Goal: Transaction & Acquisition: Purchase product/service

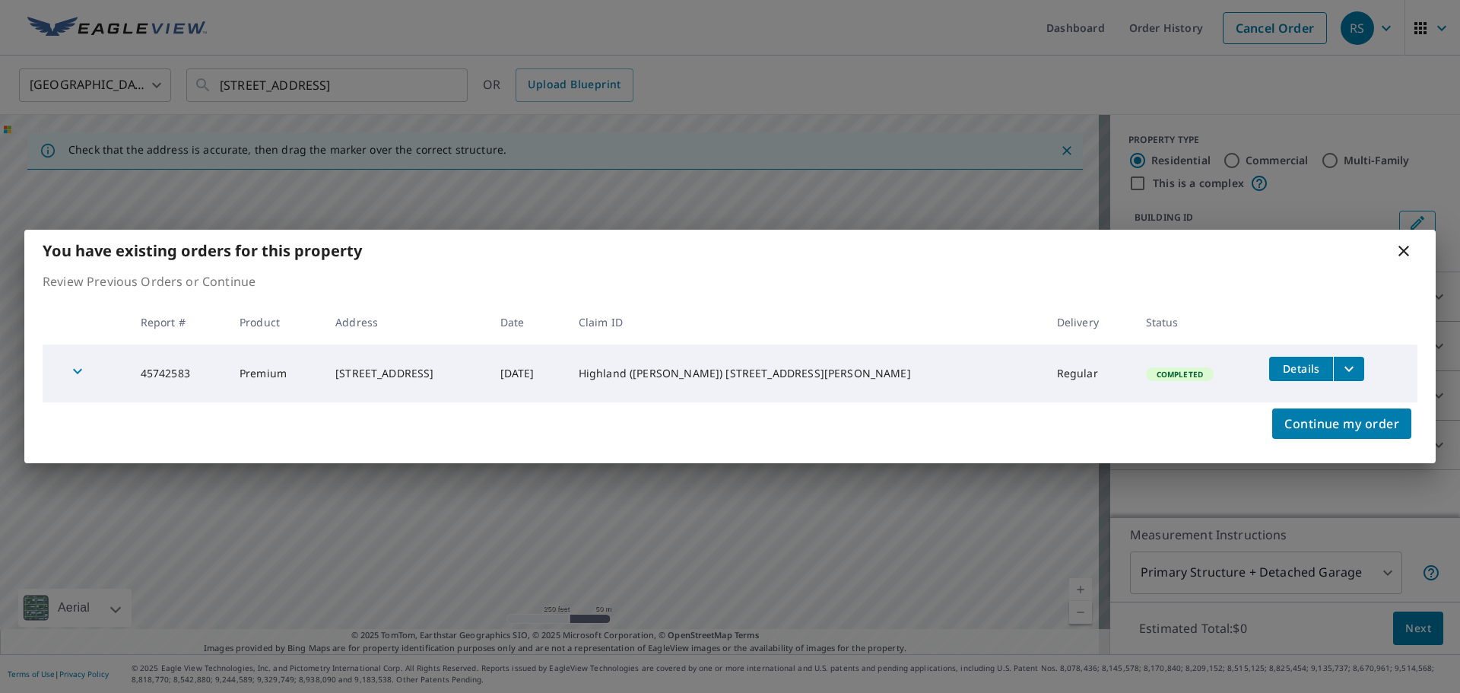
click at [1405, 250] on icon at bounding box center [1403, 251] width 11 height 11
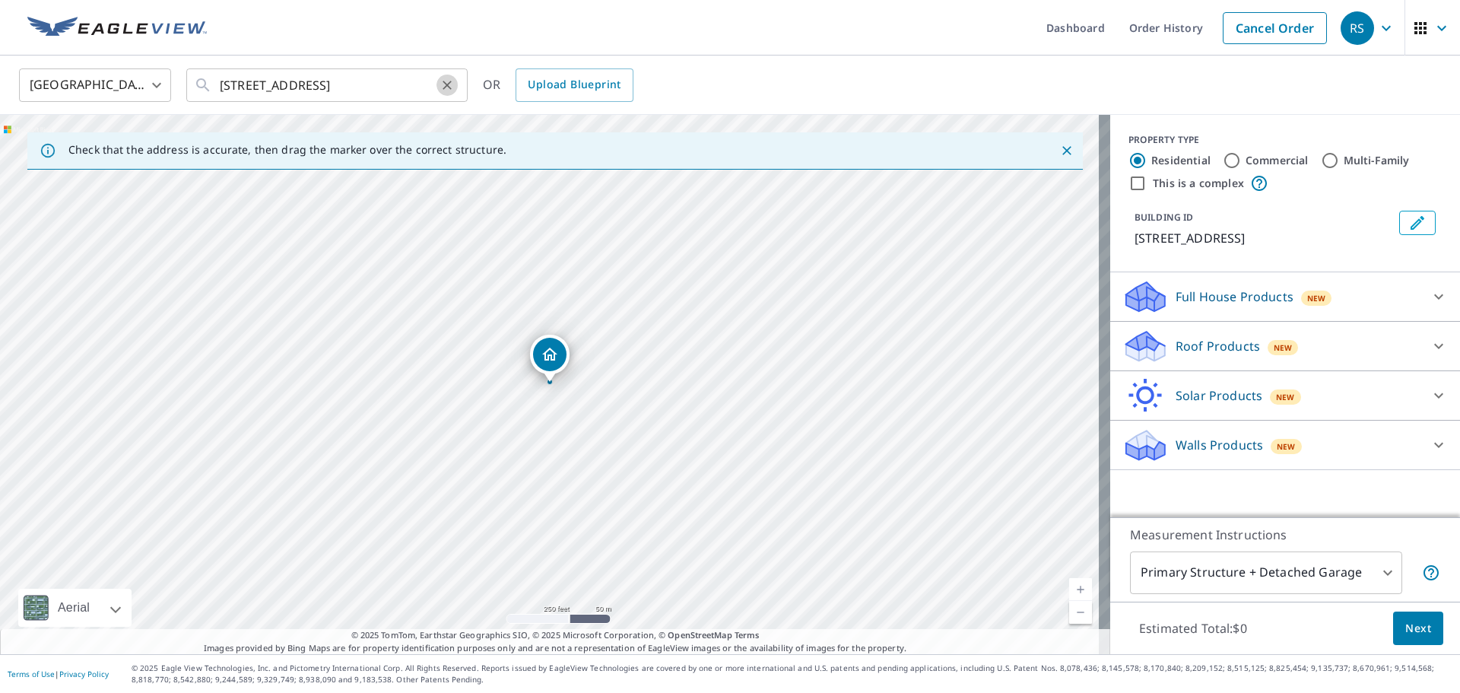
click at [447, 84] on icon "Clear" at bounding box center [447, 85] width 9 height 9
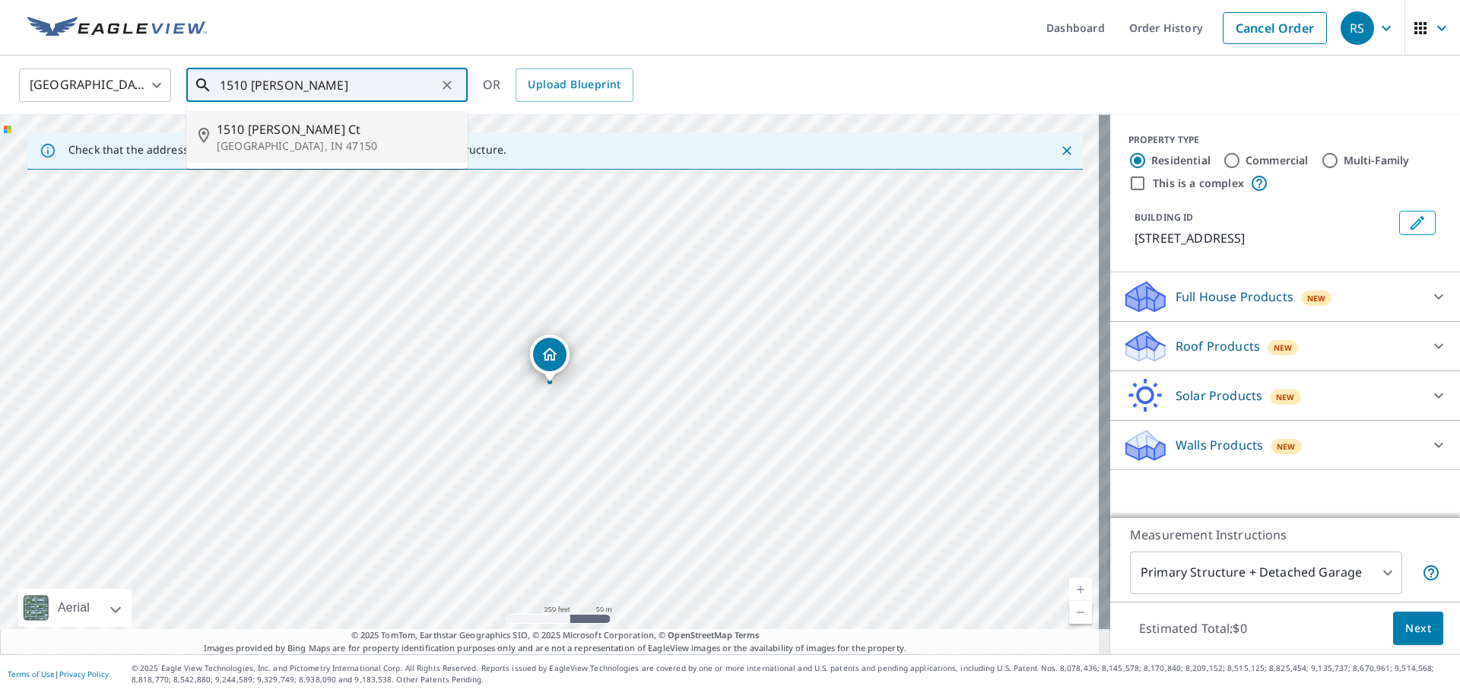
click at [309, 138] on p "[GEOGRAPHIC_DATA], IN 47150" at bounding box center [336, 145] width 239 height 15
type input "[STREET_ADDRESS][PERSON_NAME]"
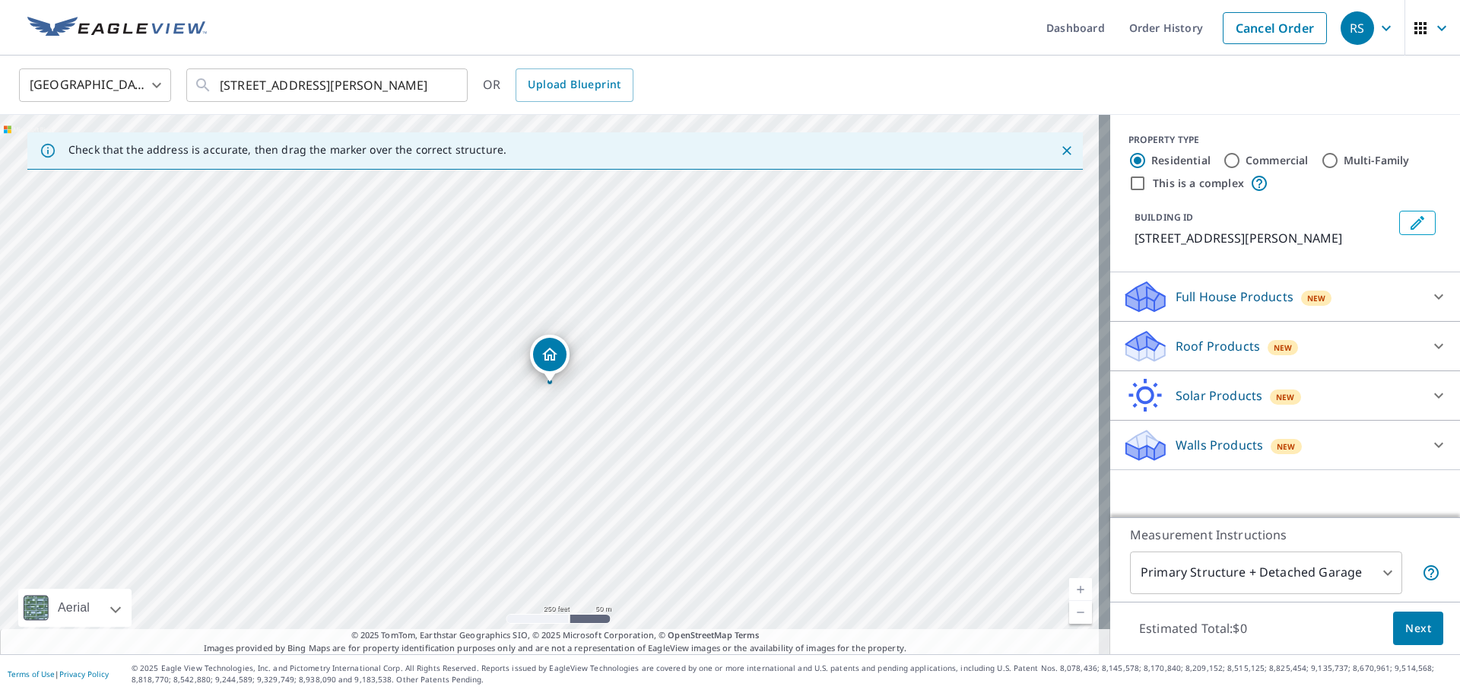
click at [1141, 348] on icon at bounding box center [1145, 341] width 39 height 19
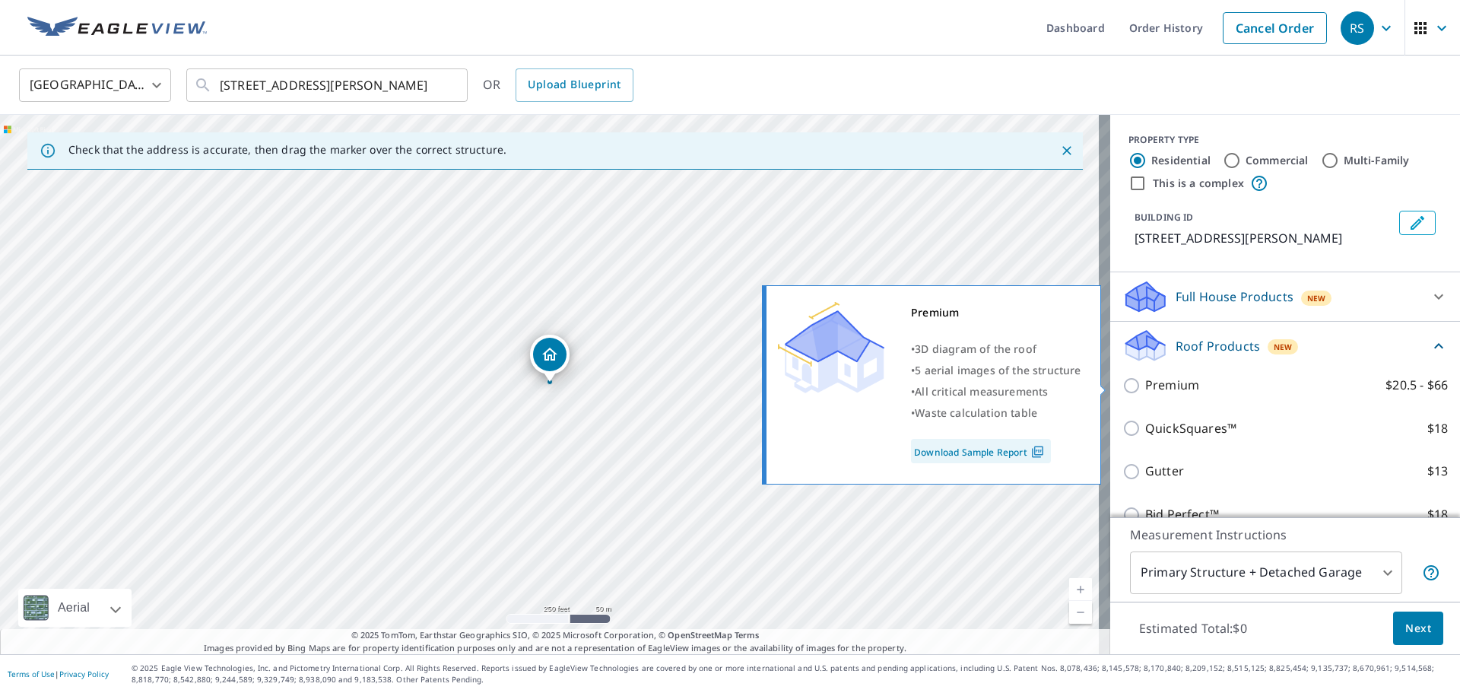
click at [1122, 385] on input "Premium $20.5 - $66" at bounding box center [1133, 385] width 23 height 18
checkbox input "true"
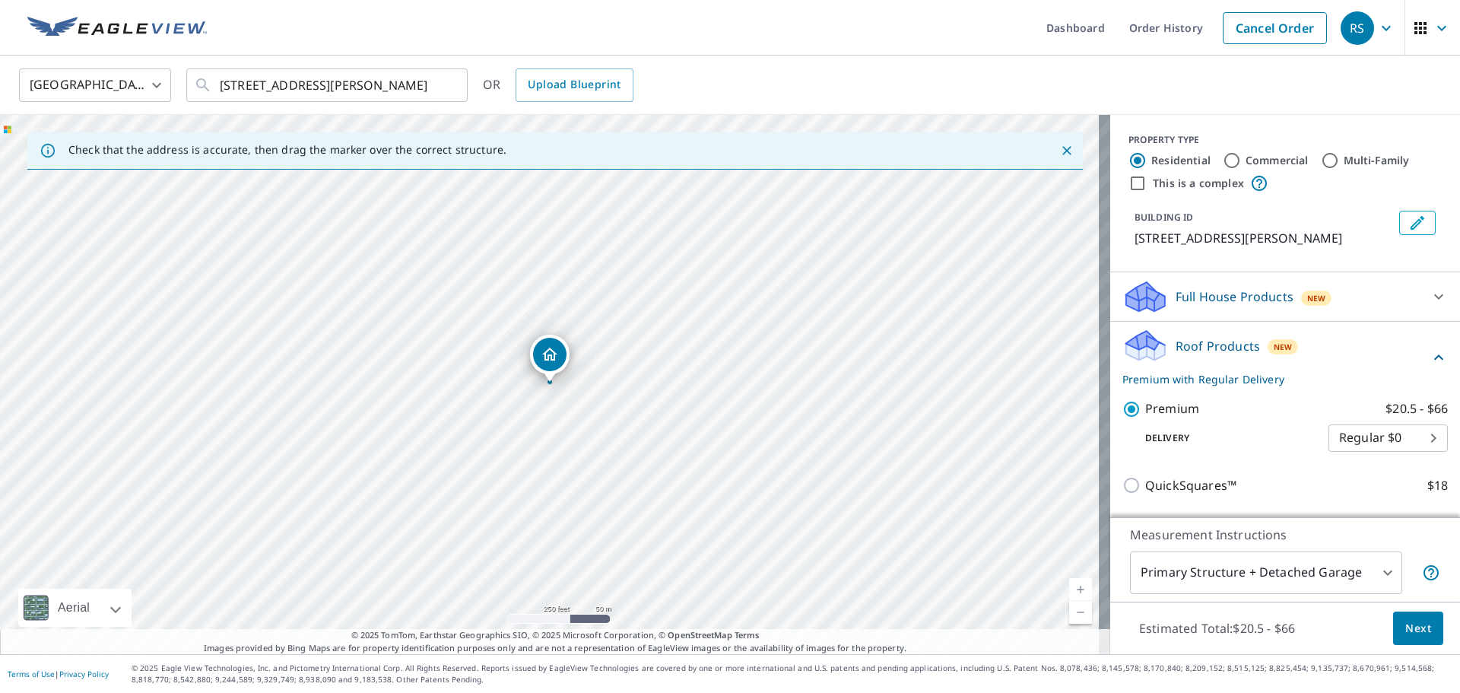
click at [1409, 631] on span "Next" at bounding box center [1418, 628] width 26 height 19
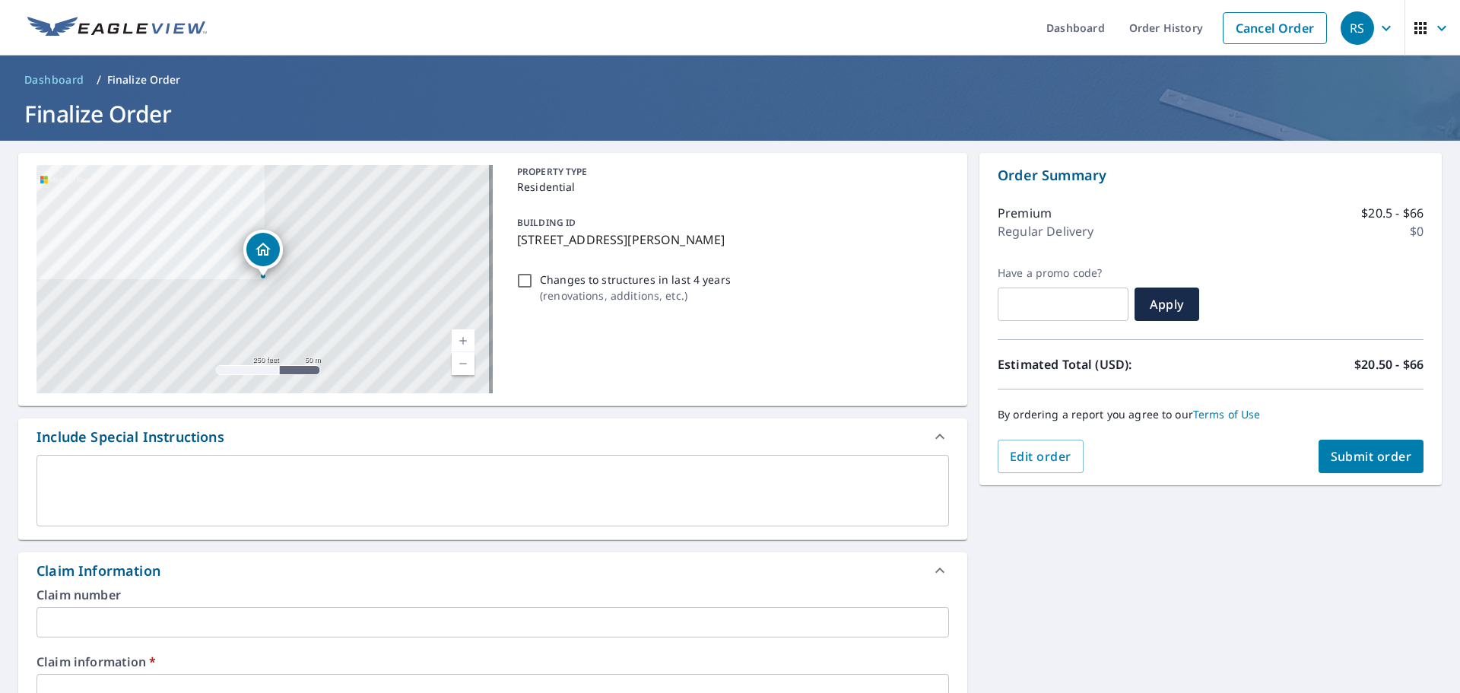
scroll to position [152, 0]
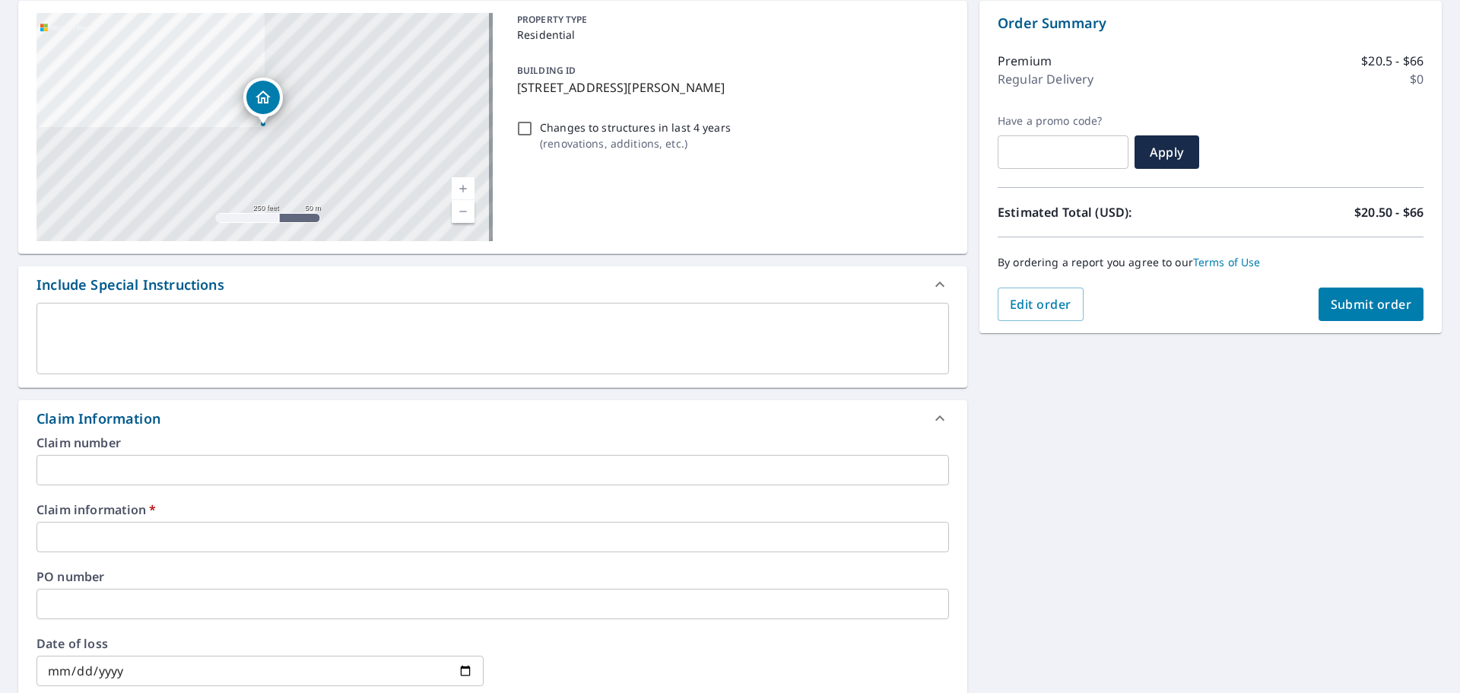
click at [137, 467] on input "text" at bounding box center [493, 470] width 913 height 30
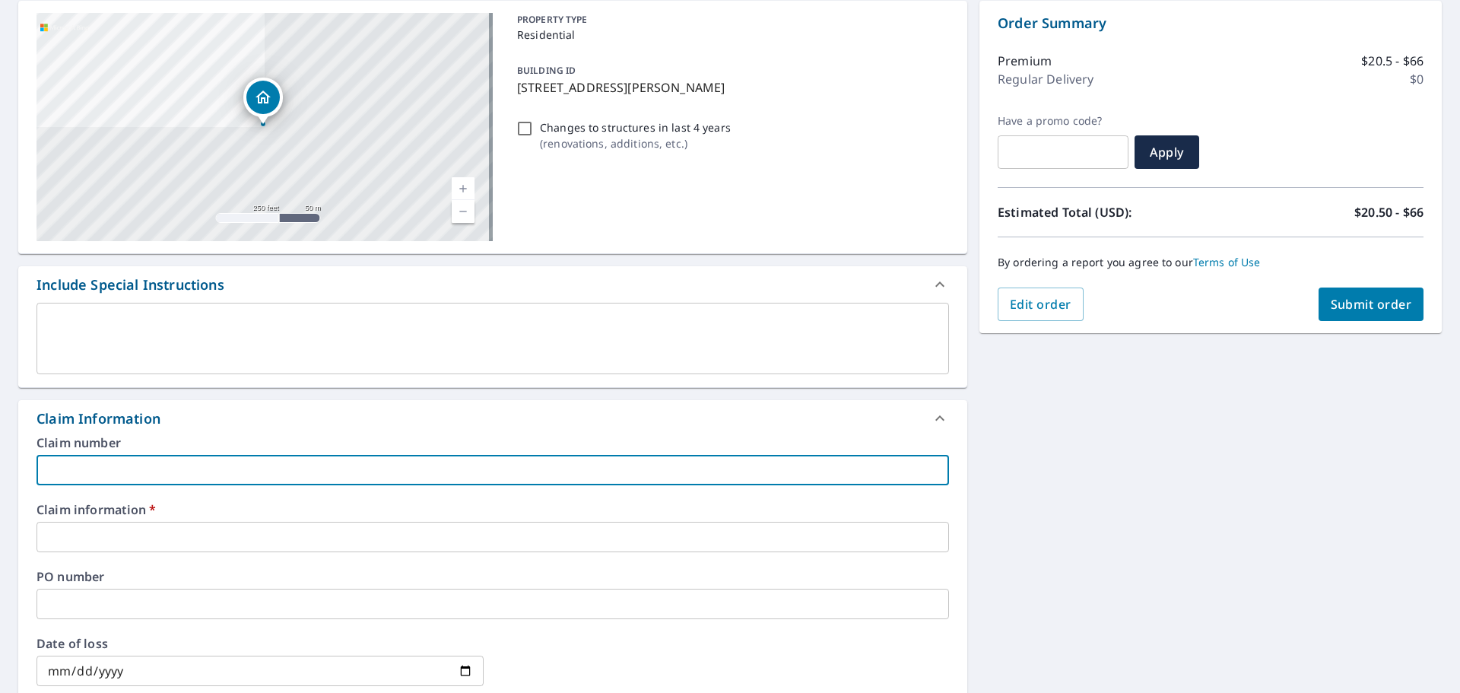
type input "2"
checkbox input "true"
type input "27"
checkbox input "true"
type input "277"
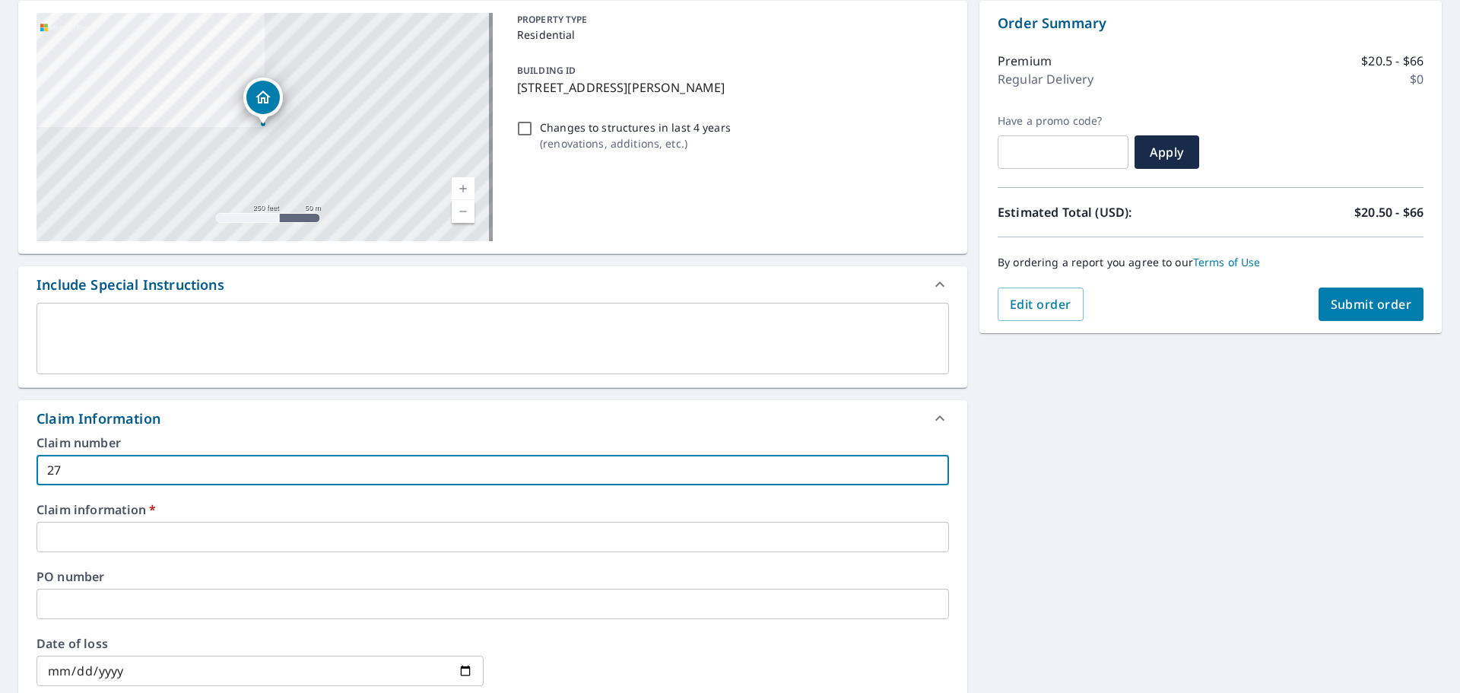
checkbox input "true"
type input "2770"
checkbox input "true"
type input "27700"
checkbox input "true"
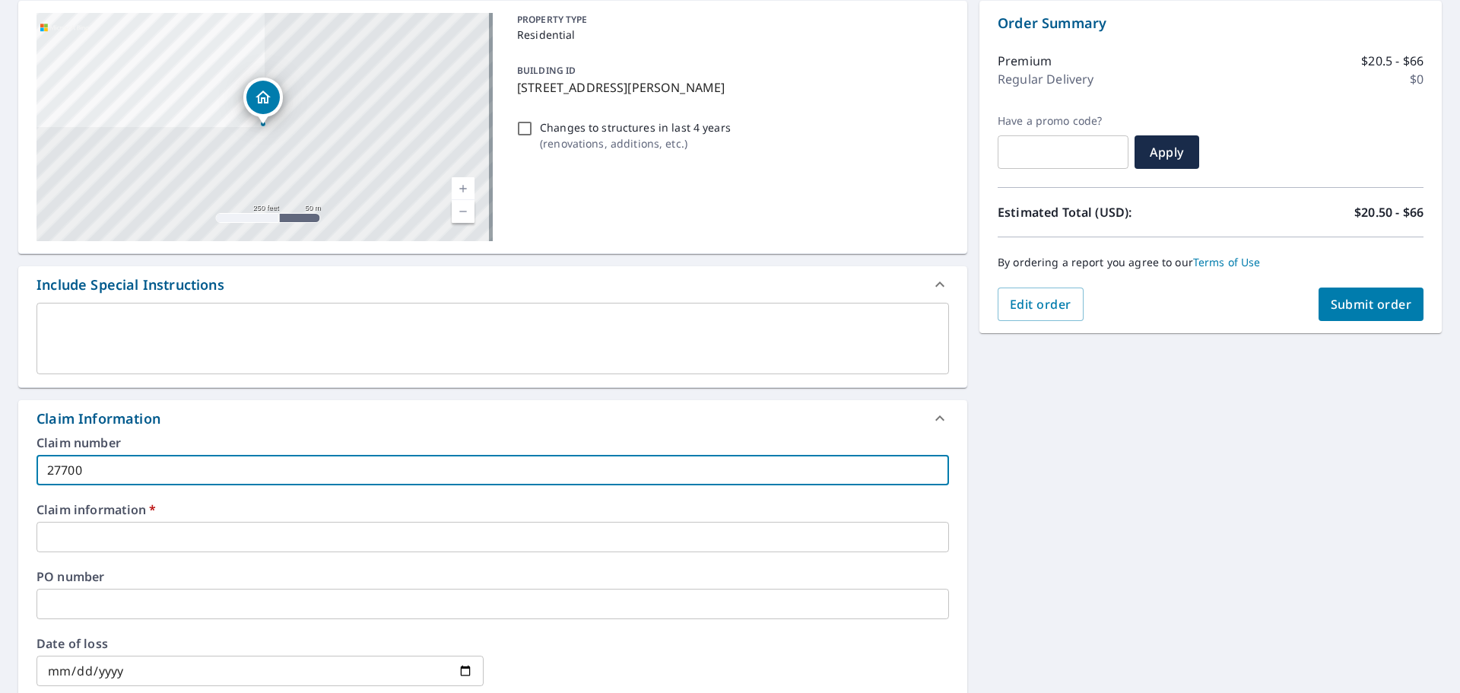
type input "277002"
checkbox input "true"
type input "277002"
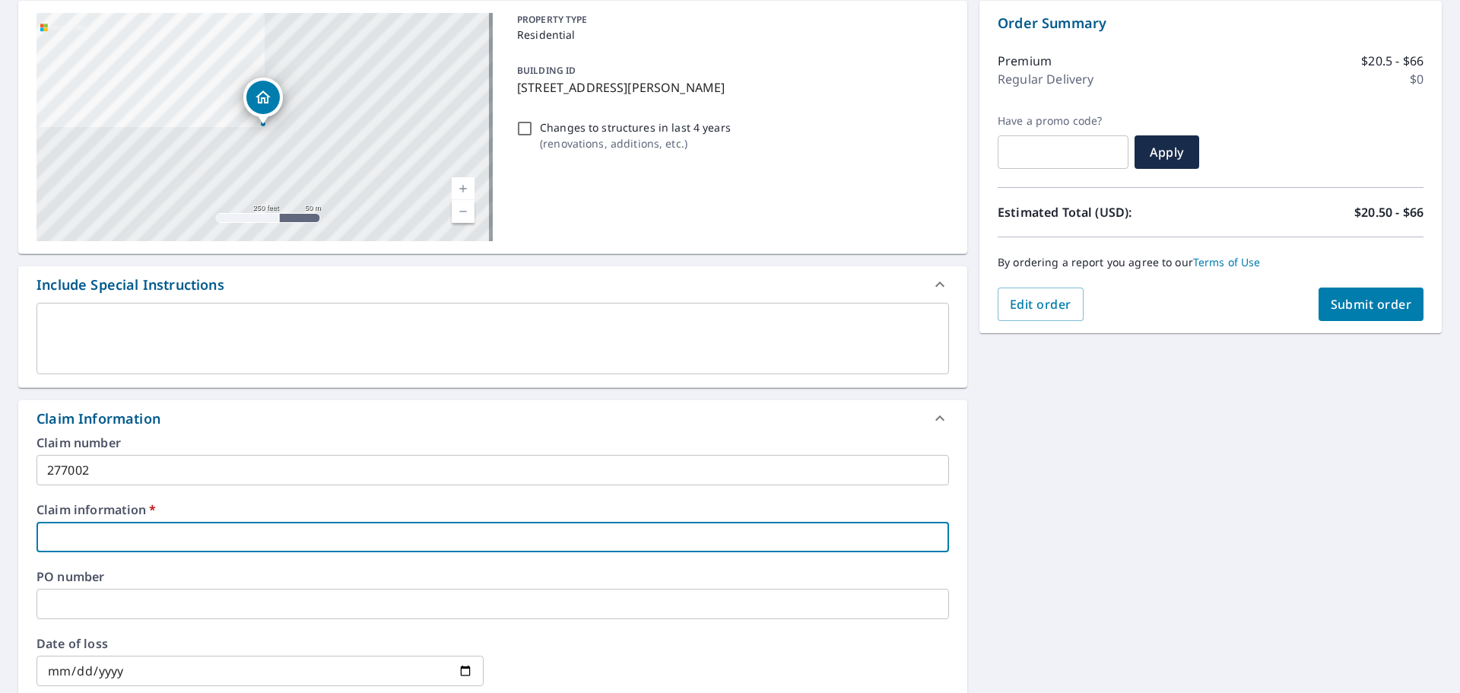
type input "2"
checkbox input "true"
type input "27"
checkbox input "true"
type input "277"
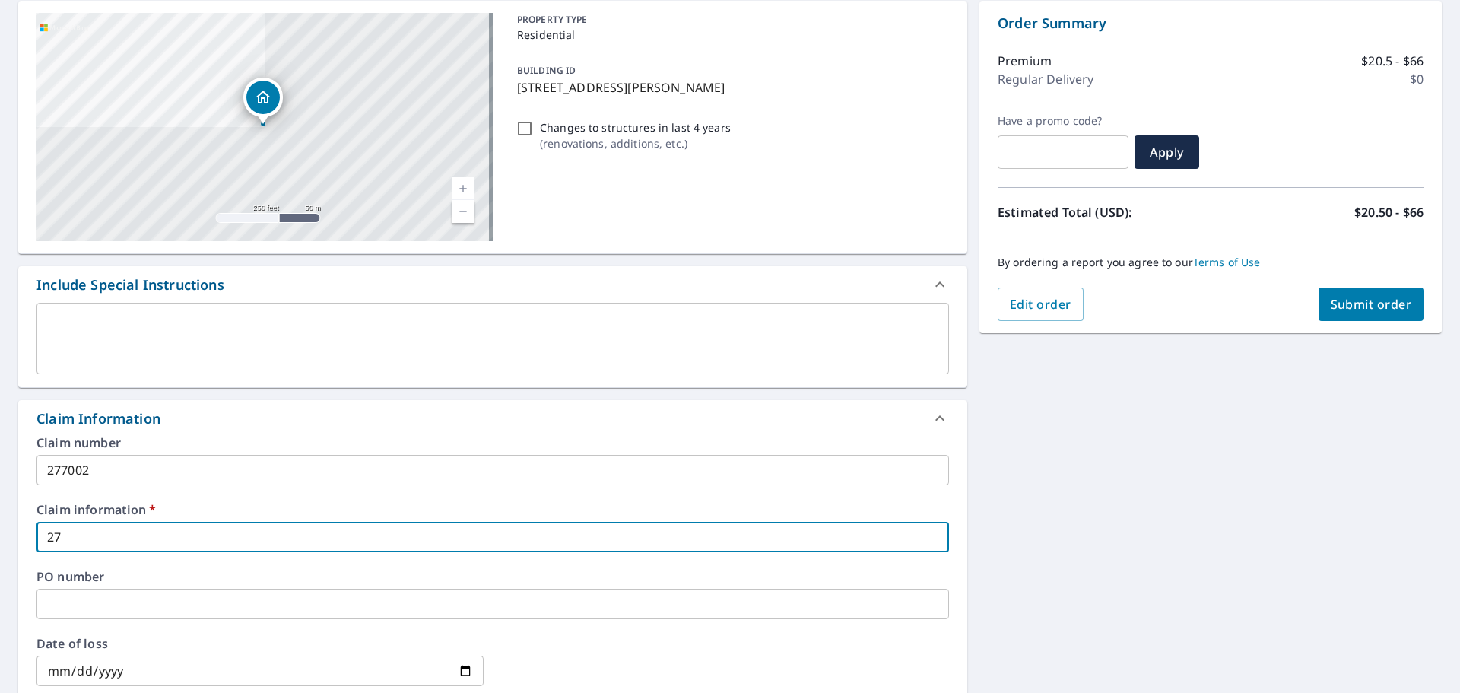
checkbox input "true"
type input "2770"
checkbox input "true"
type input "27700"
checkbox input "true"
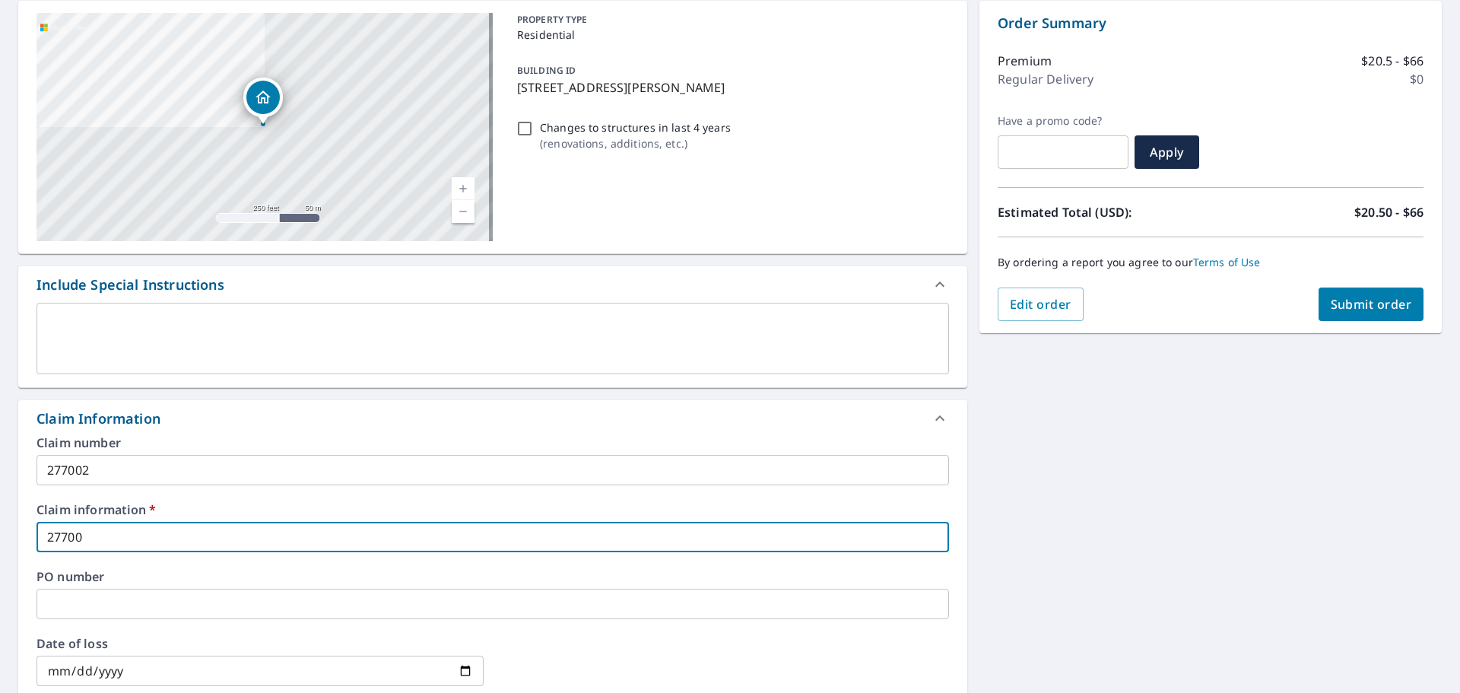
type input "277002"
checkbox input "true"
type input "277002"
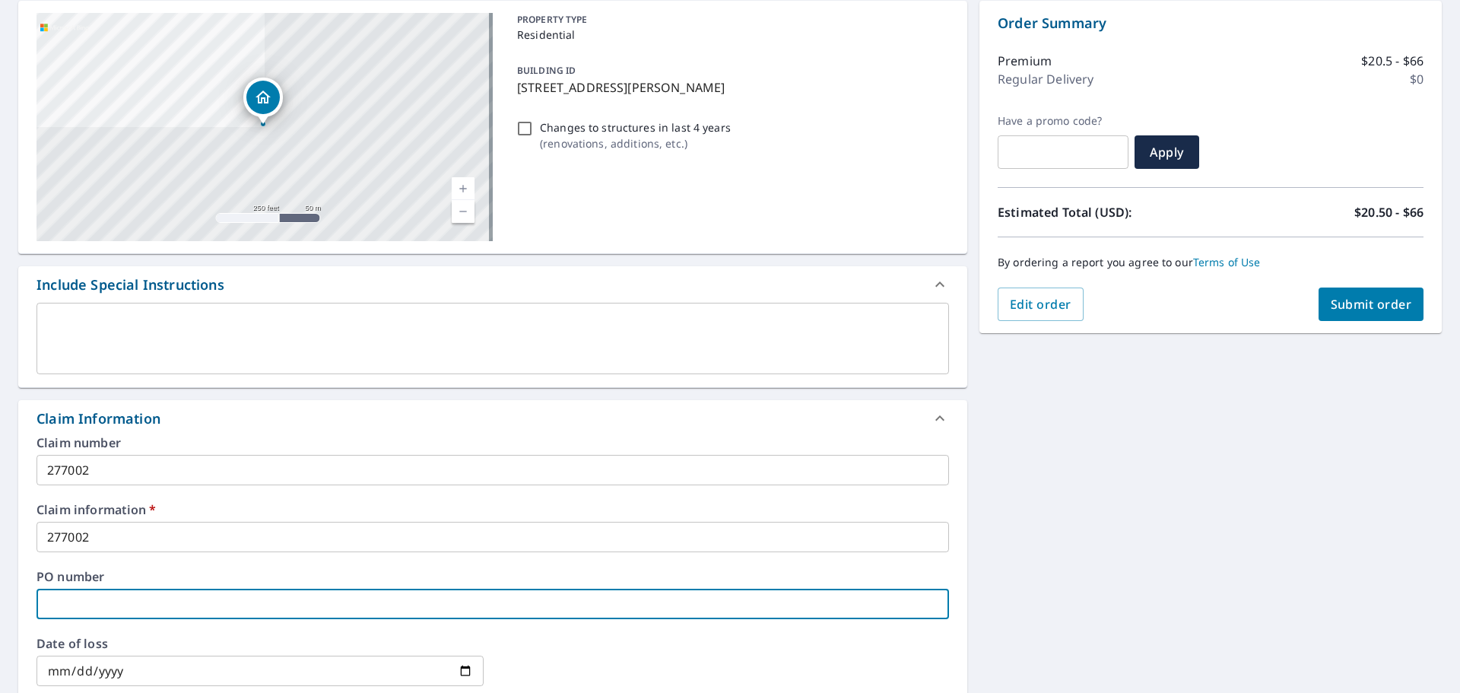
type input "1"
checkbox input "true"
type input "15"
checkbox input "true"
type input "151"
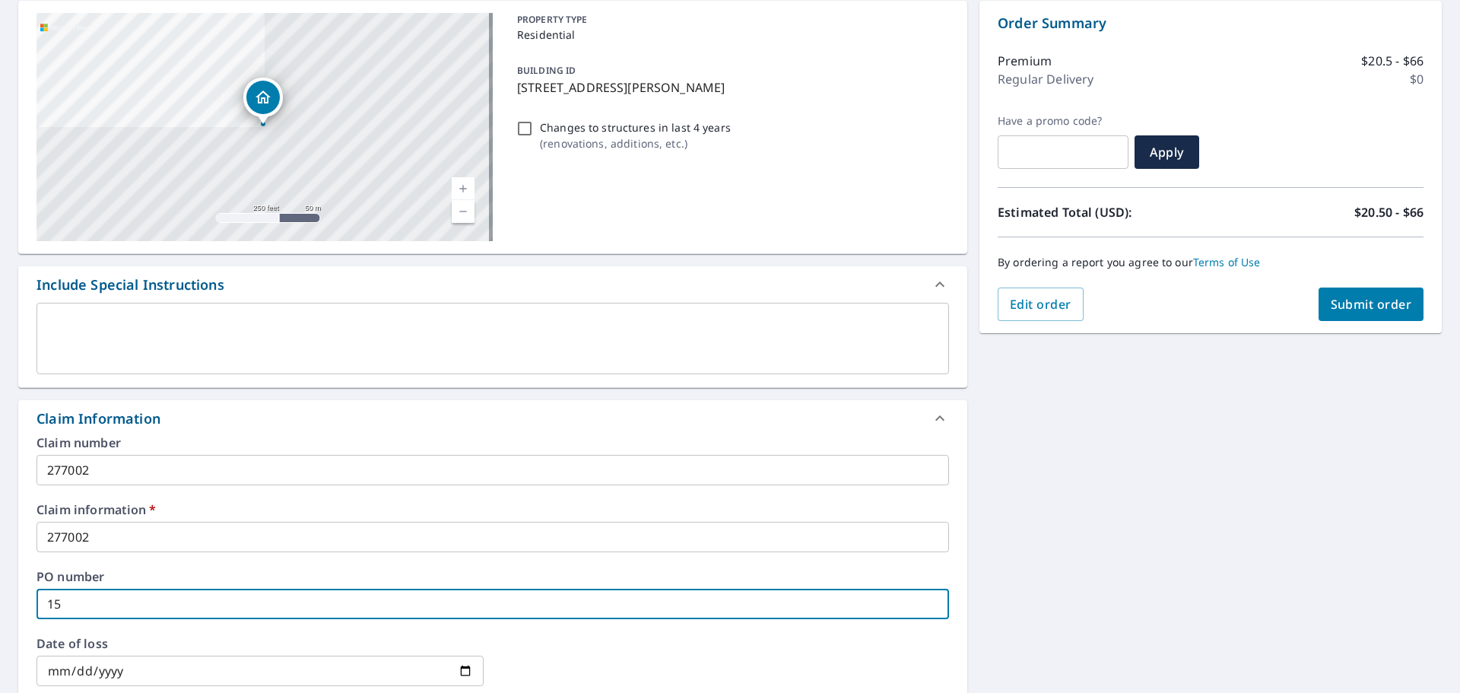
checkbox input "true"
type input "1510"
checkbox input "true"
type input "1510"
checkbox input "true"
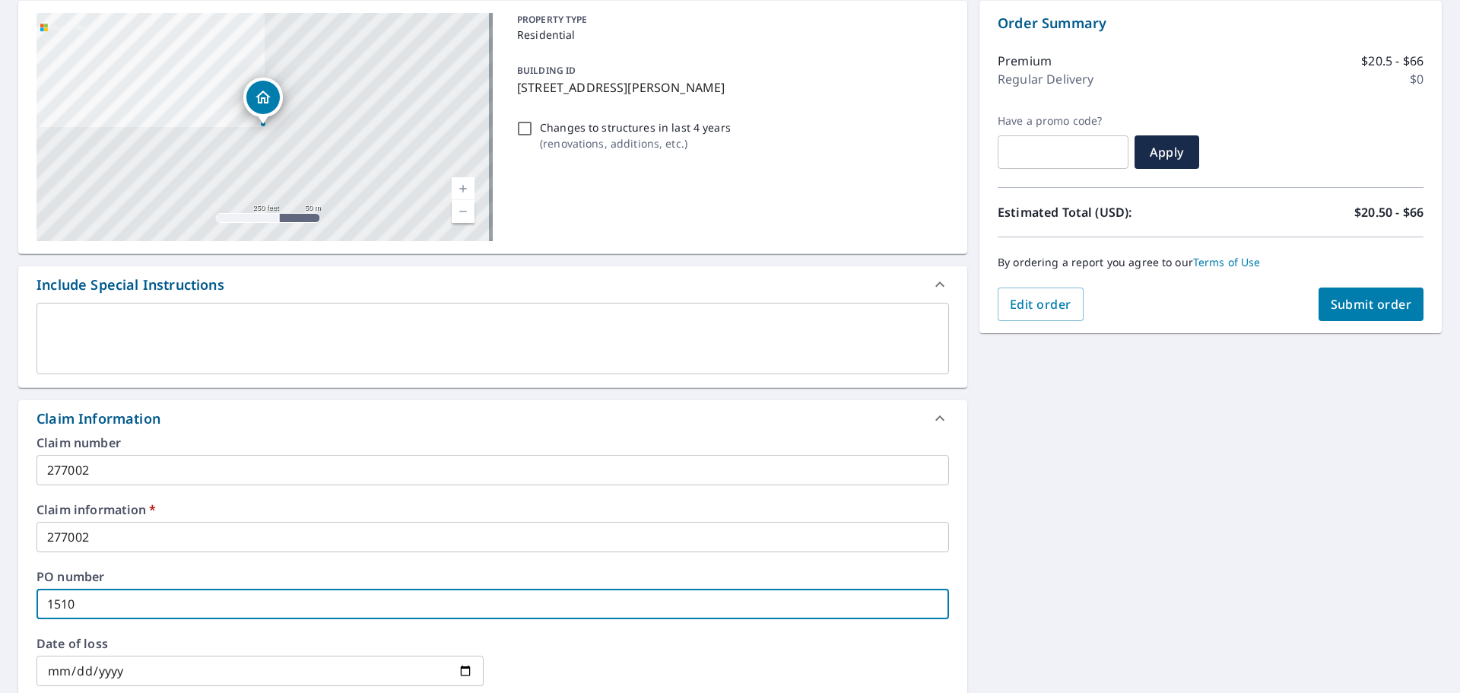
type input "1510 s"
checkbox input "true"
type input "1510 sp"
checkbox input "true"
type input "1510 spr"
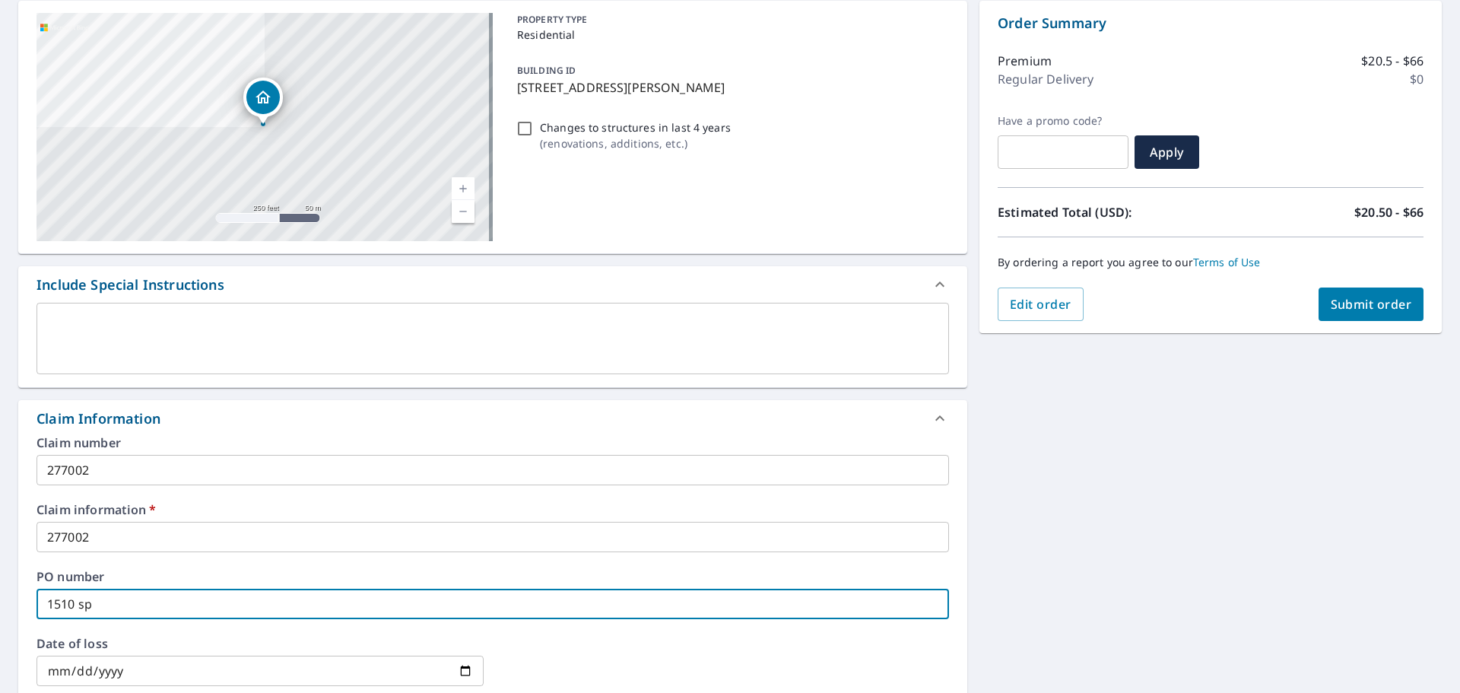
checkbox input "true"
type input "1510 spri"
checkbox input "true"
type input "1510 sprig"
checkbox input "true"
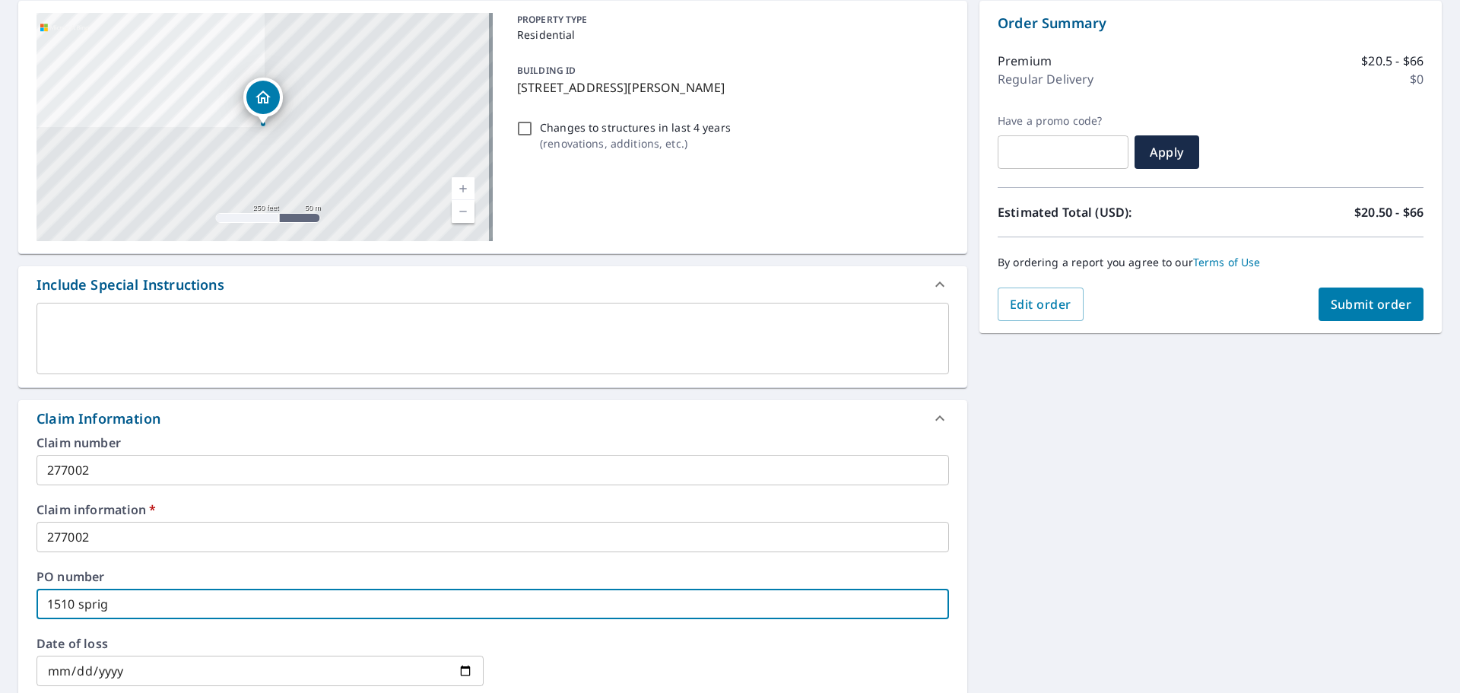
type input "1510 sprigl"
checkbox input "true"
type input "1510 [PERSON_NAME]"
checkbox input "true"
type input "1510 [PERSON_NAME]"
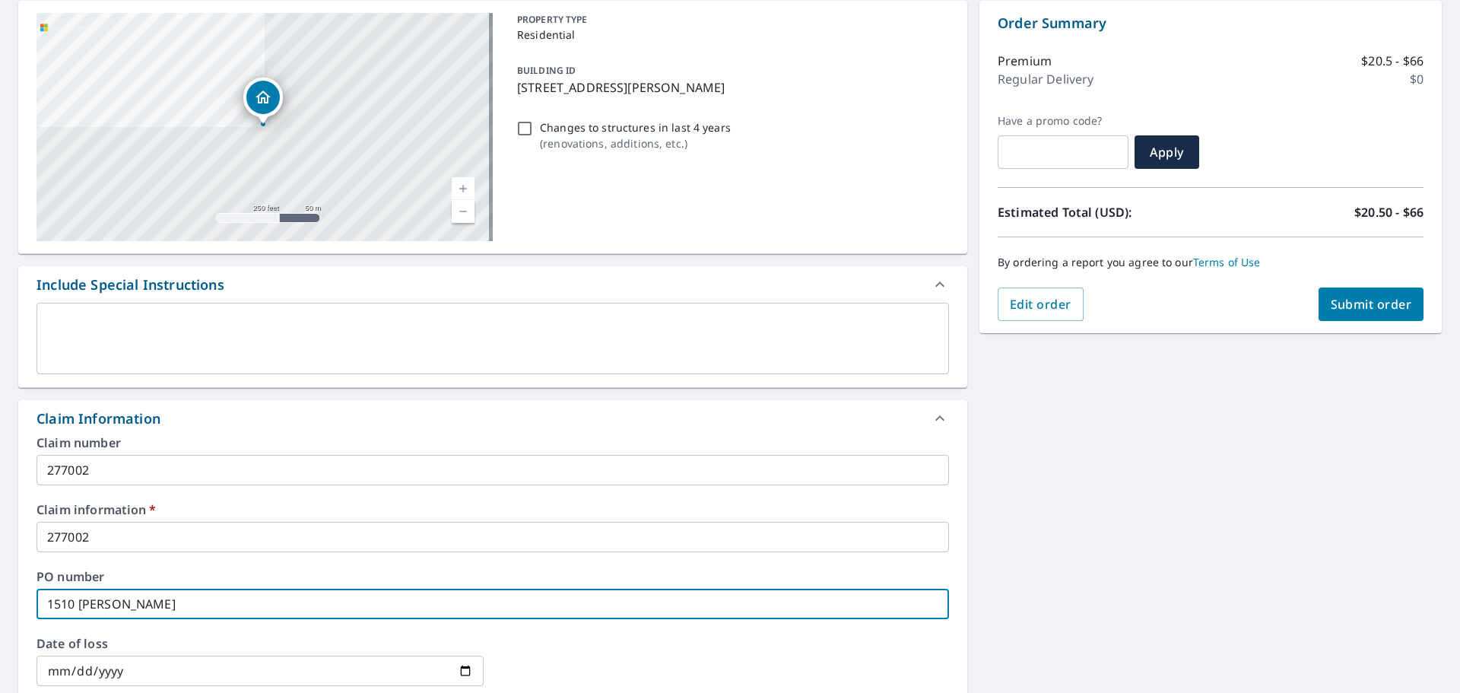
checkbox input "true"
type input "1510 [PERSON_NAME]"
checkbox input "true"
type input "1510 [PERSON_NAME] c"
checkbox input "true"
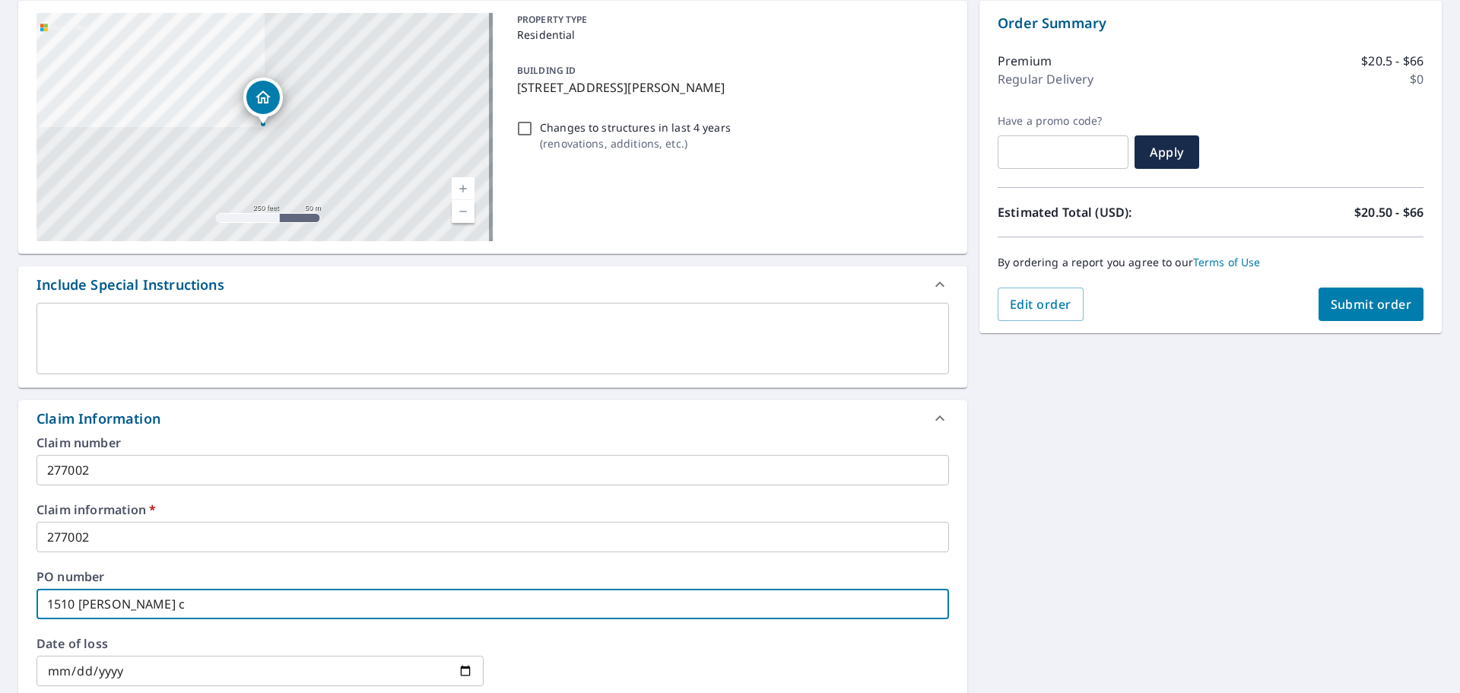
type input "1510 [PERSON_NAME] ct"
checkbox input "true"
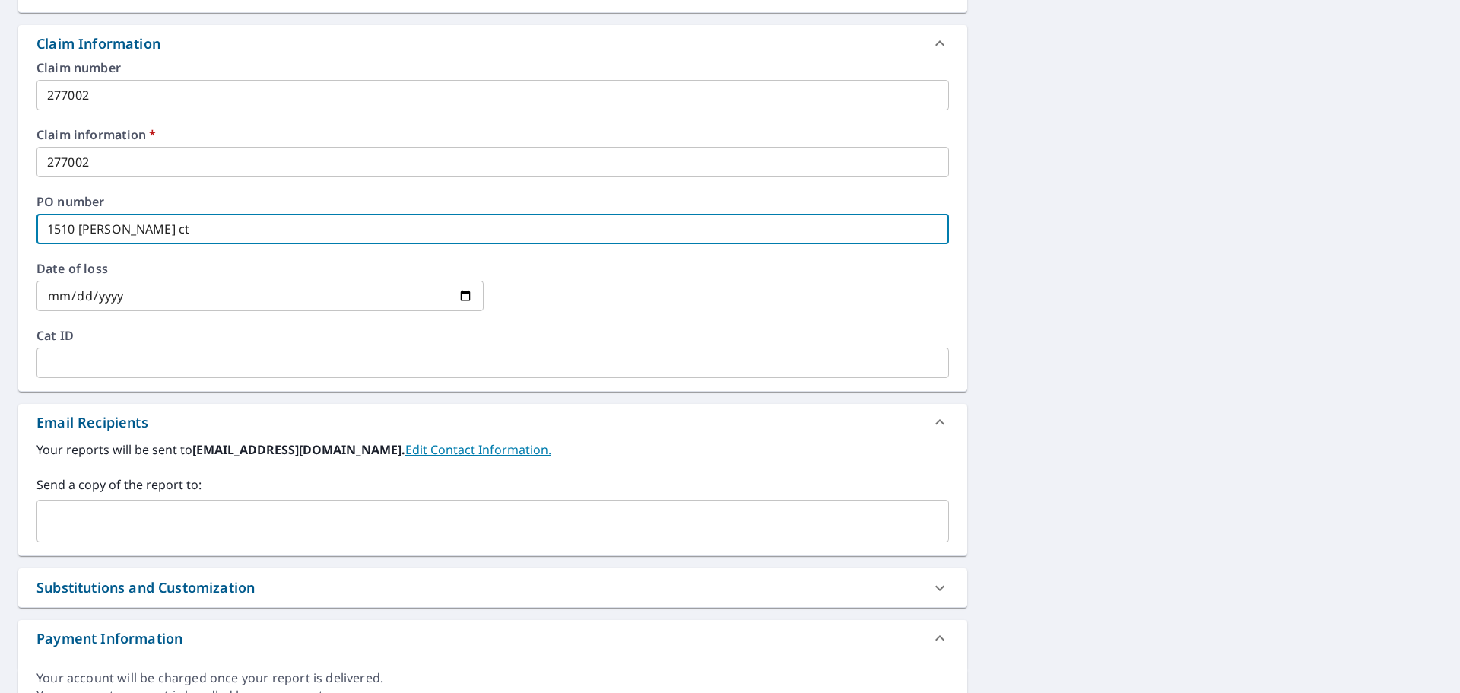
scroll to position [532, 0]
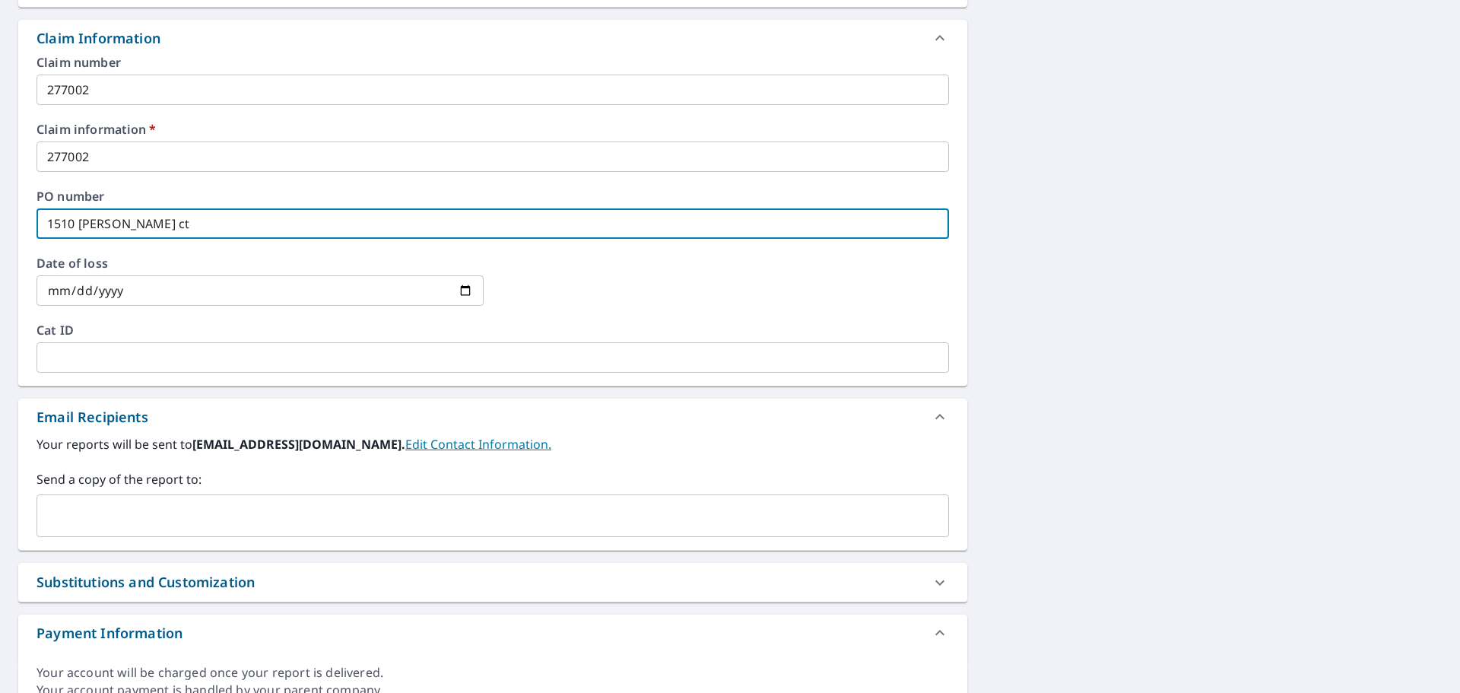
type input "1510 [PERSON_NAME] ct"
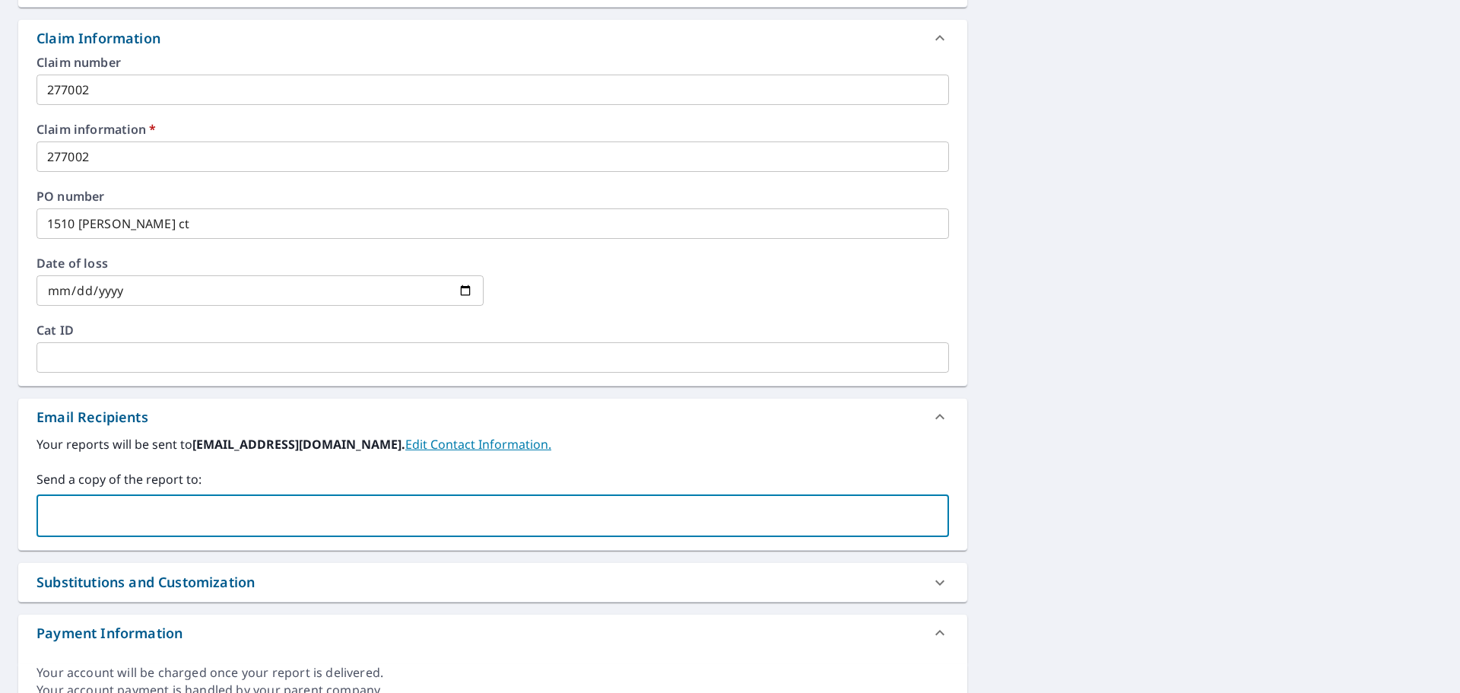
click at [151, 507] on input "text" at bounding box center [481, 515] width 876 height 29
type input "[PERSON_NAME][EMAIL_ADDRESS][PERSON_NAME][DOMAIN_NAME]"
checkbox input "true"
paste input "[EMAIL_ADDRESS][DOMAIN_NAME]"
type input "[EMAIL_ADDRESS][DOMAIN_NAME]"
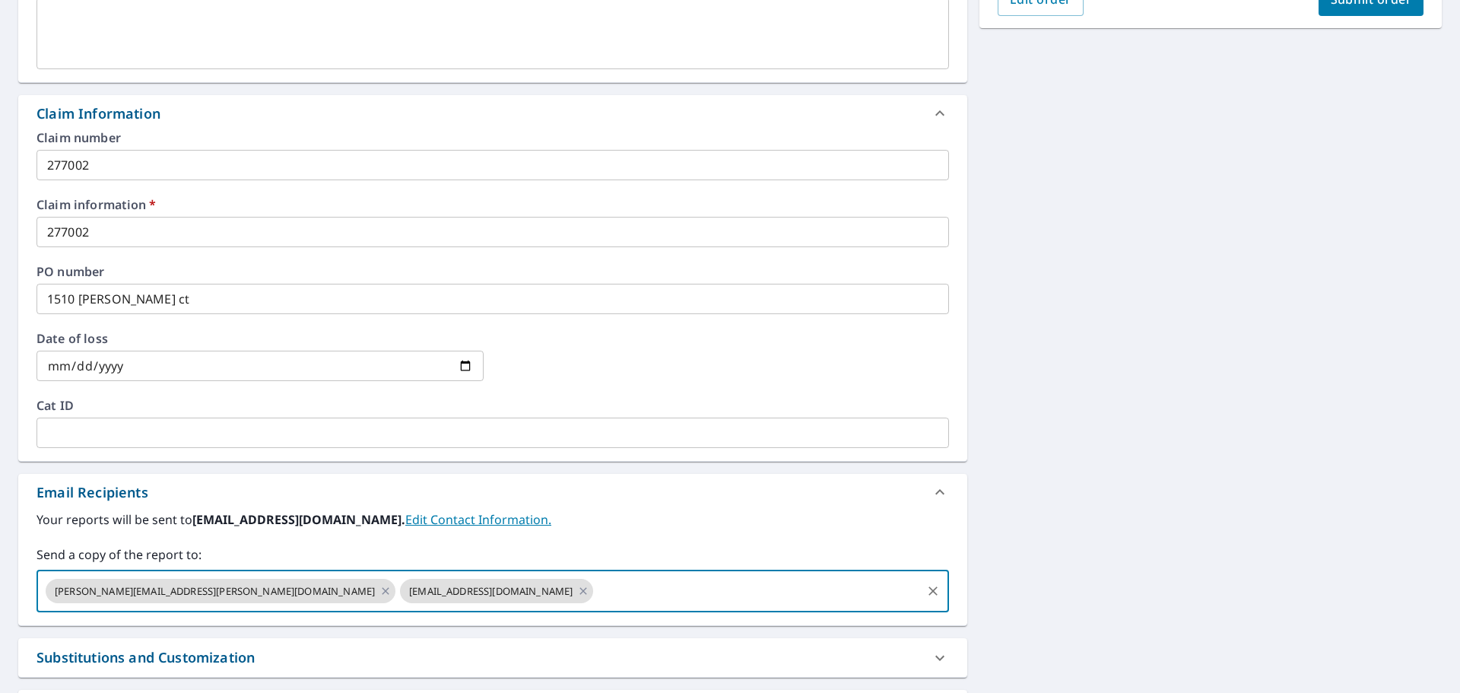
scroll to position [228, 0]
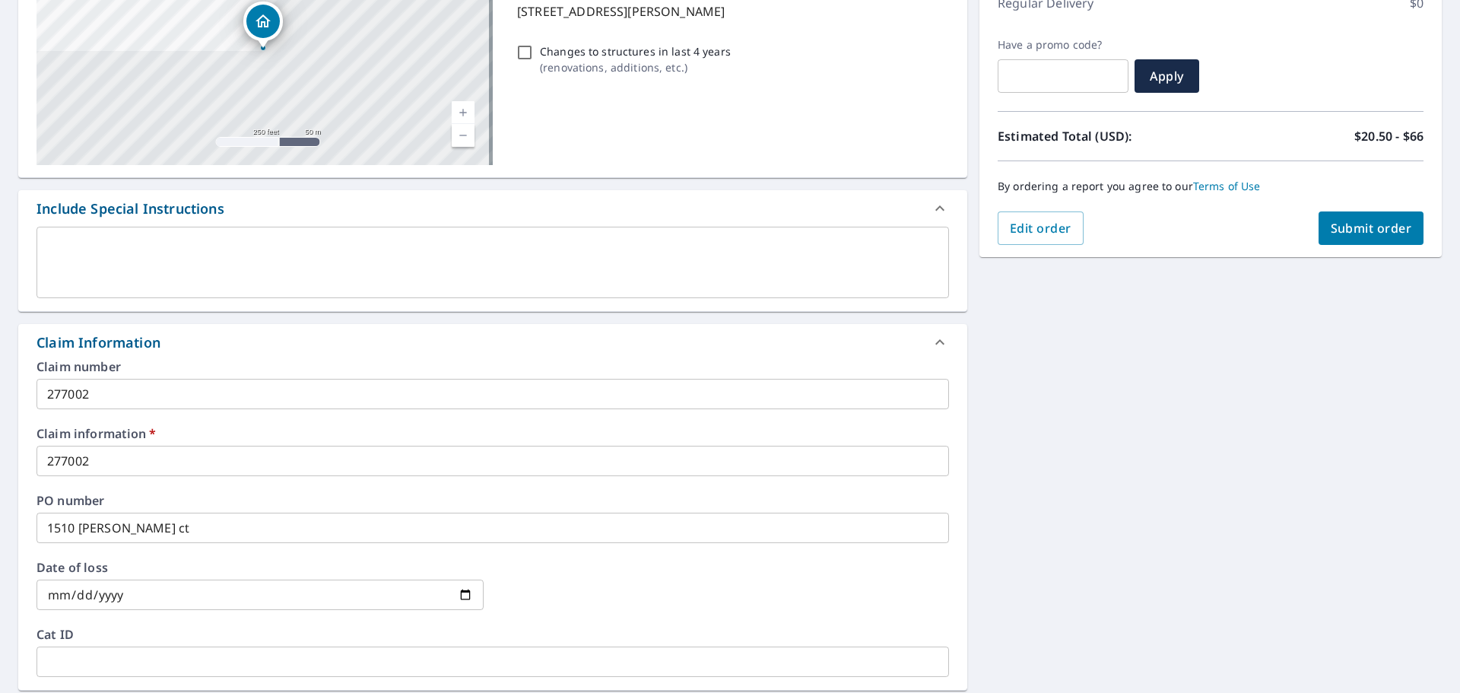
click at [1354, 225] on span "Submit order" at bounding box center [1371, 228] width 81 height 17
checkbox input "true"
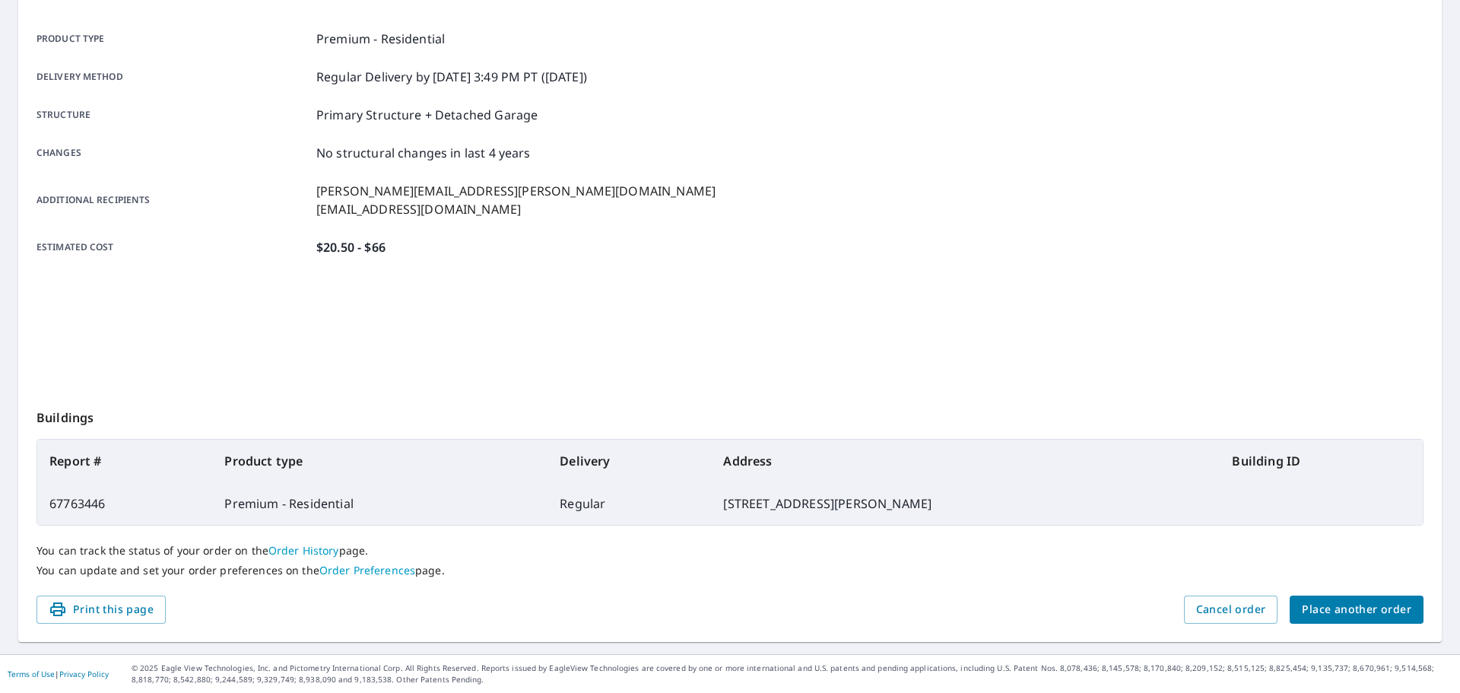
scroll to position [202, 0]
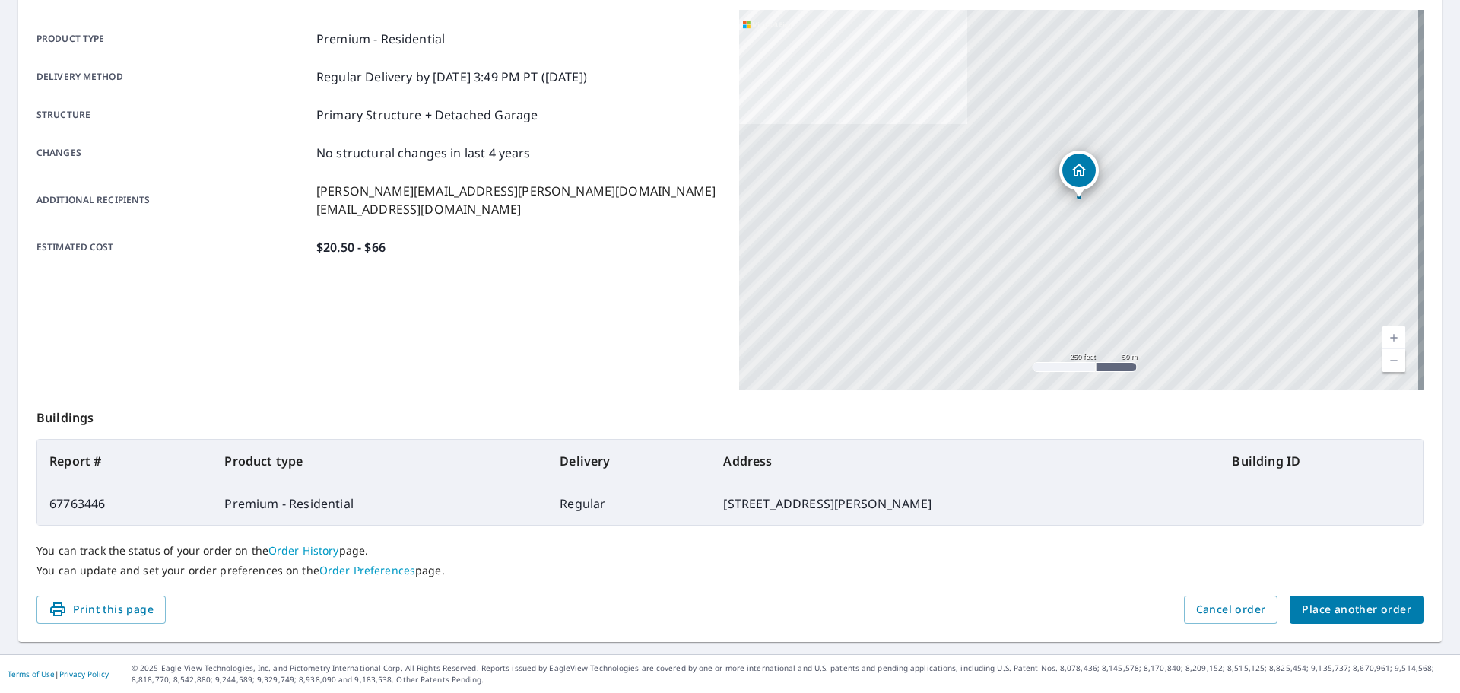
click at [1317, 614] on span "Place another order" at bounding box center [1357, 609] width 110 height 19
